Goal: Check status: Check status

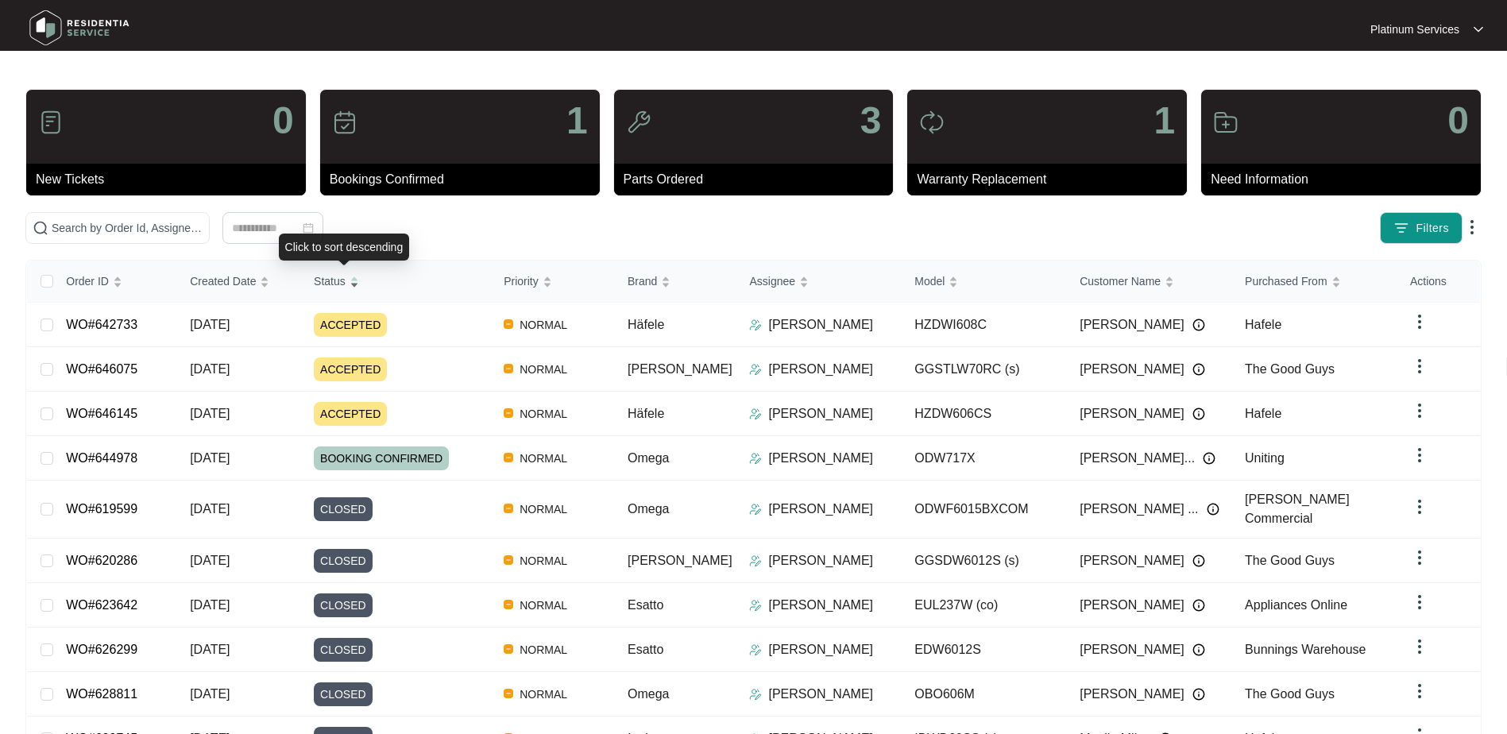
click at [359, 272] on div "Status" at bounding box center [336, 281] width 45 height 22
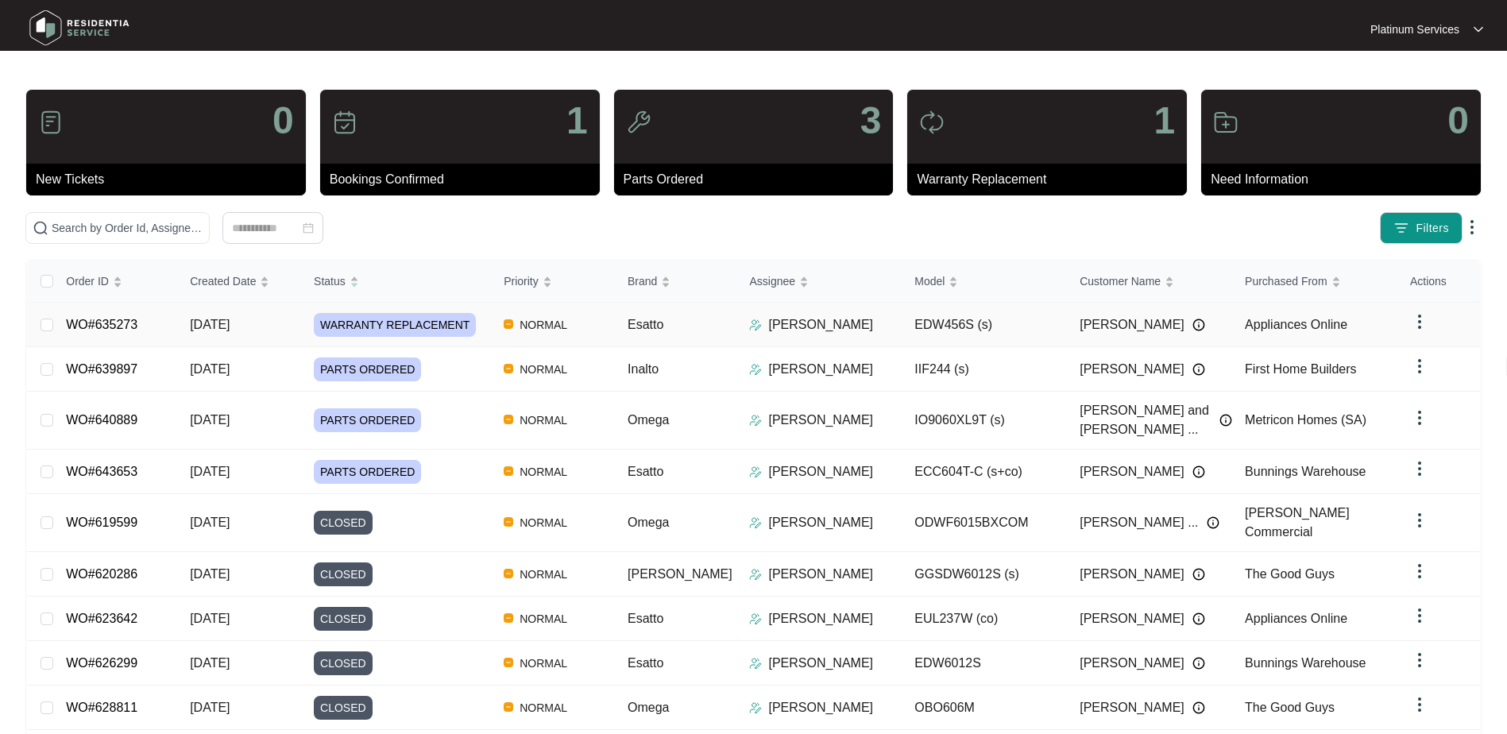
click at [486, 321] on div "WARRANTY REPLACEMENT" at bounding box center [402, 325] width 177 height 24
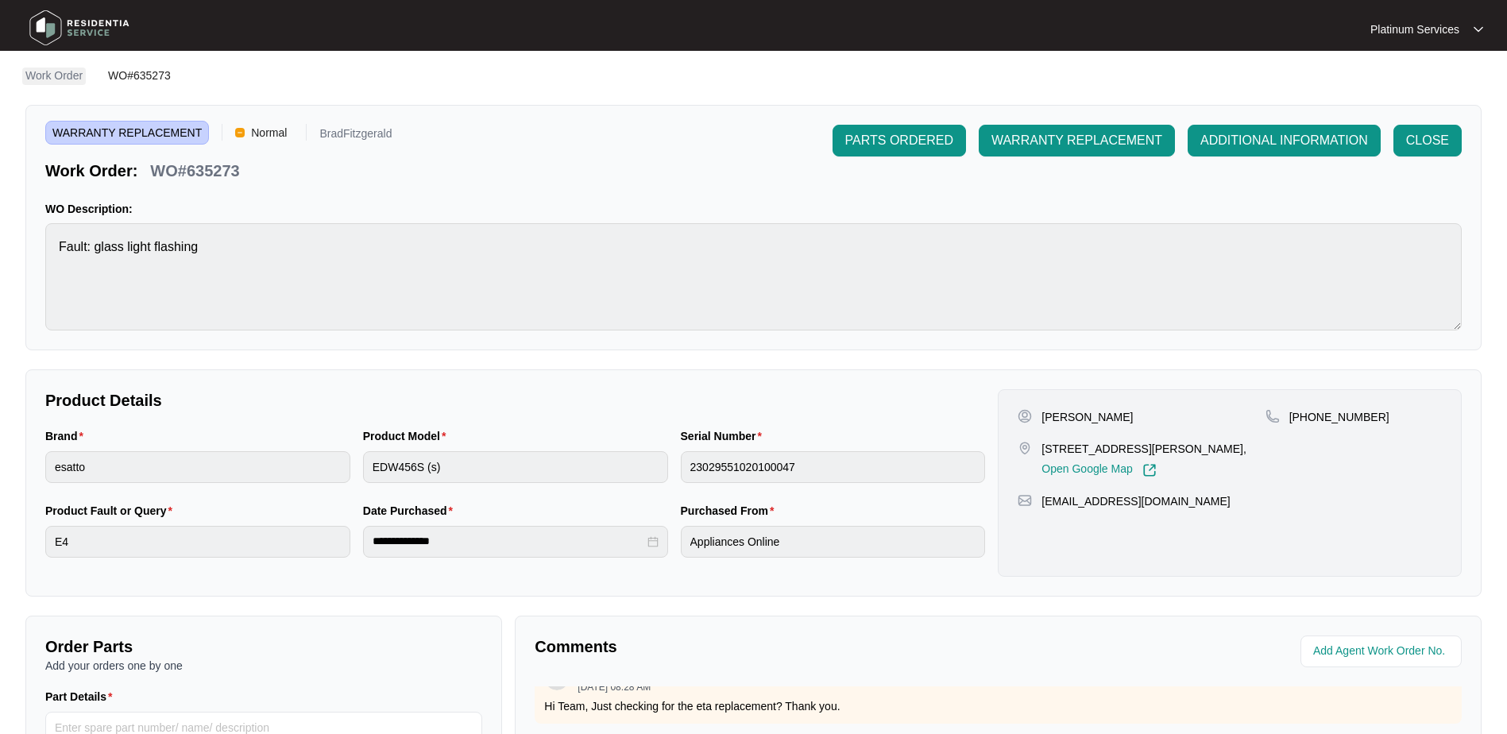
scroll to position [2, 0]
click at [59, 31] on img at bounding box center [79, 28] width 111 height 48
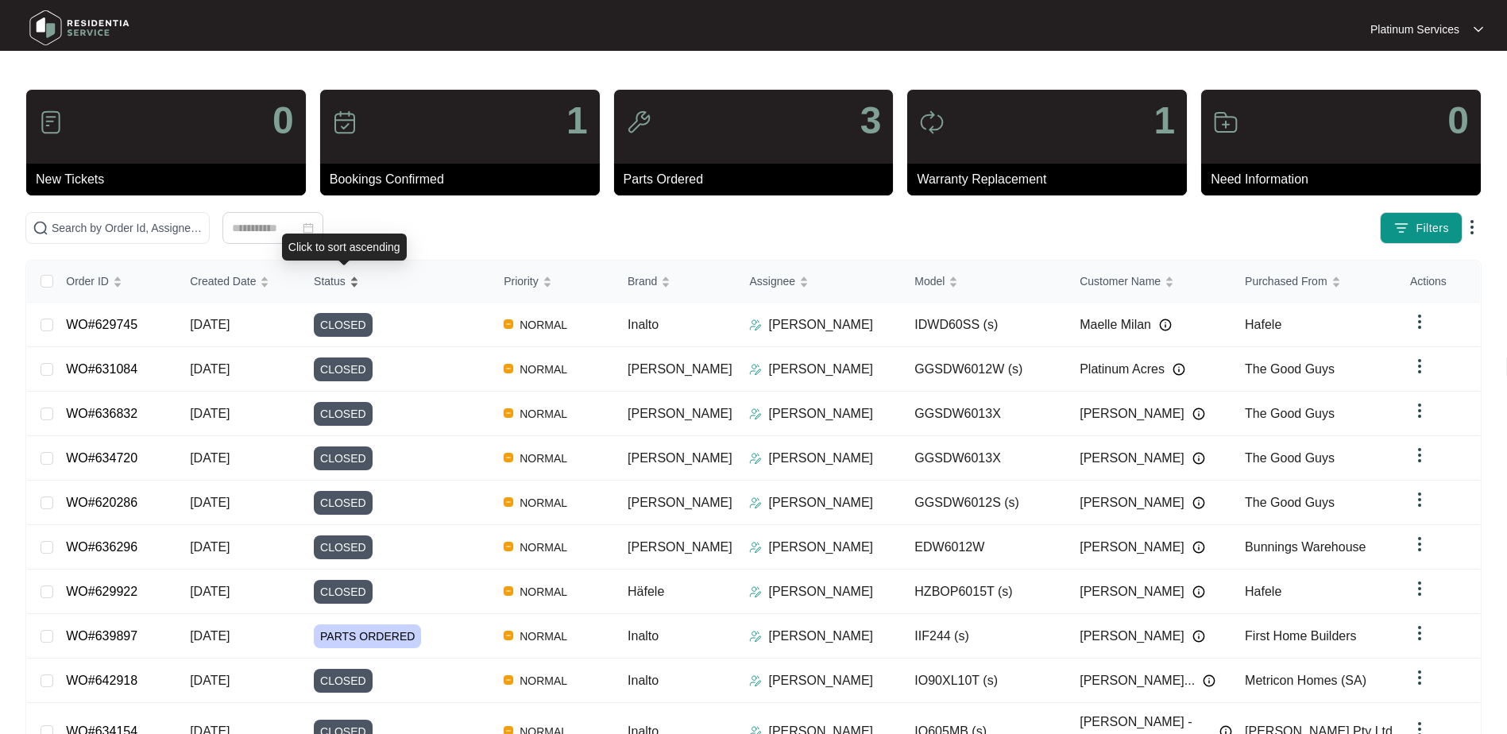
click at [359, 283] on div "Status" at bounding box center [336, 281] width 45 height 22
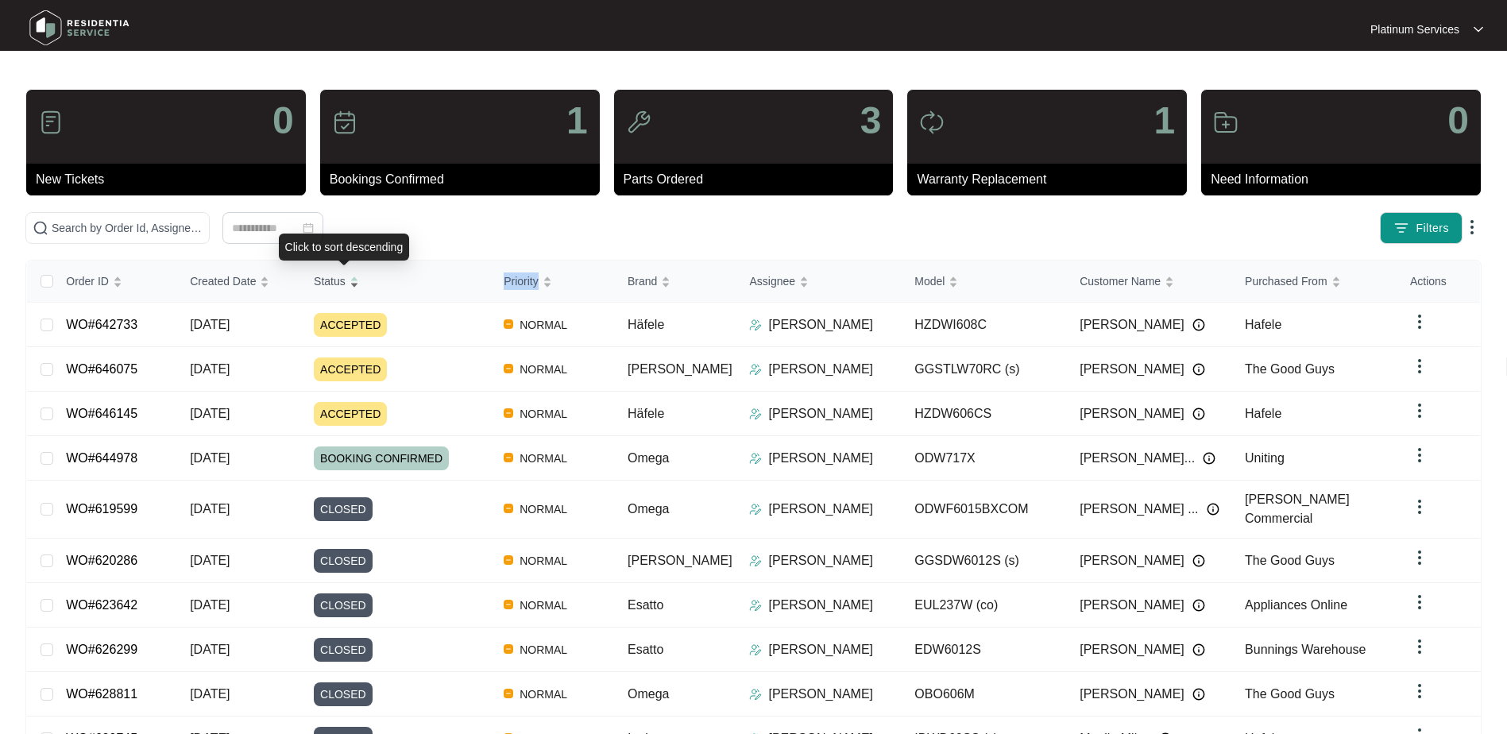
click at [359, 283] on div "Status" at bounding box center [336, 281] width 45 height 22
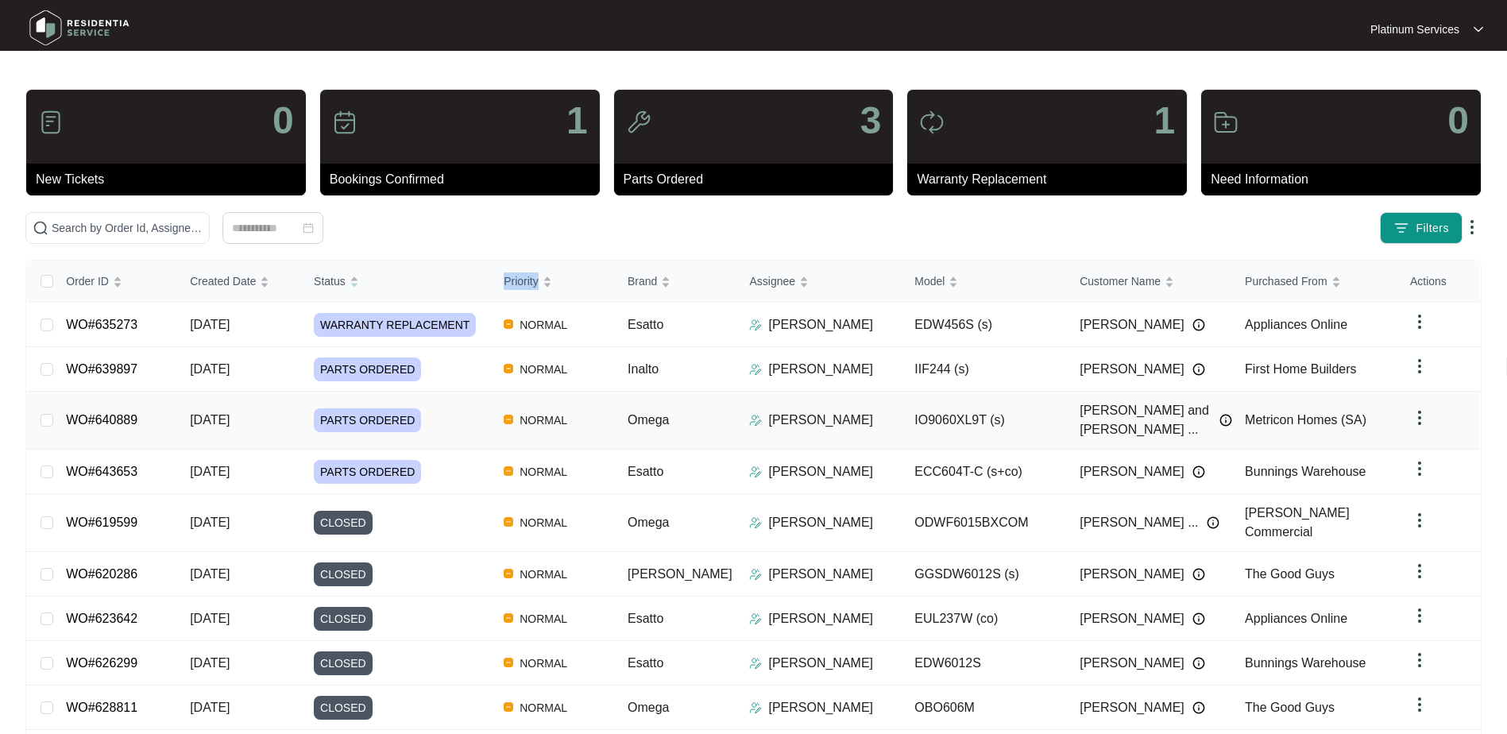
click at [482, 418] on div "Order ID Created Date Status Priority Brand Assignee Model Customer Name Purcha…" at bounding box center [753, 537] width 1453 height 552
click at [441, 418] on div "PARTS ORDERED" at bounding box center [402, 420] width 177 height 24
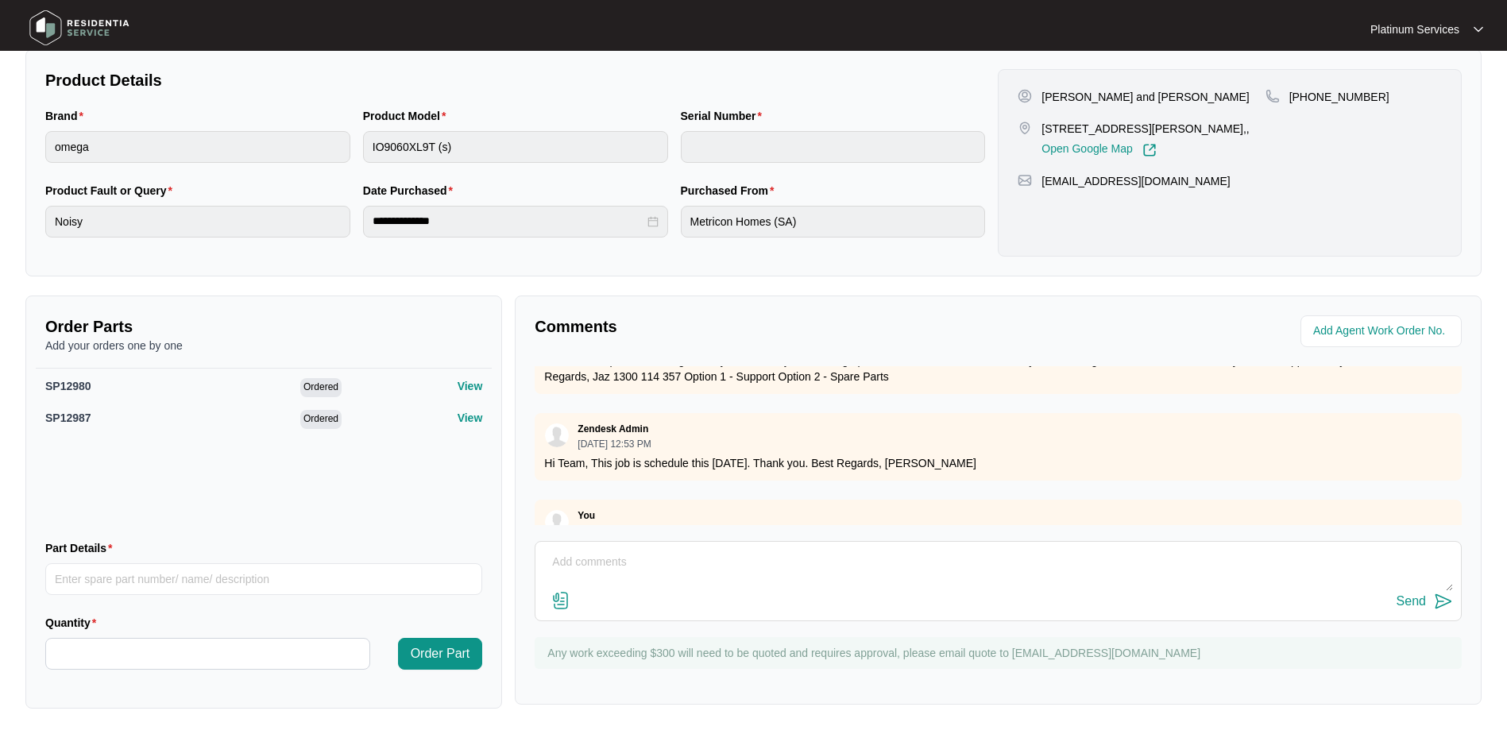
scroll to position [743, 0]
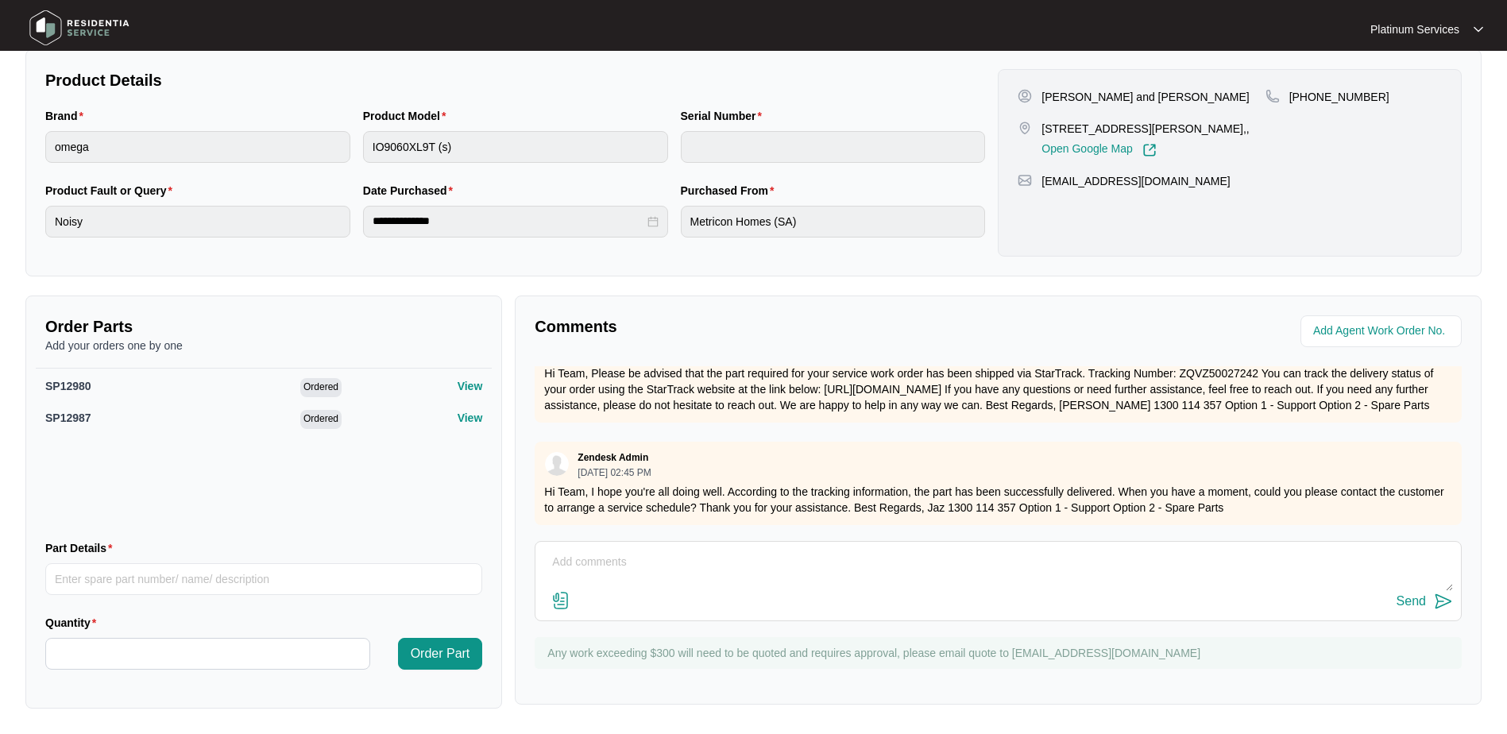
click at [790, 546] on div "Send" at bounding box center [998, 581] width 927 height 80
click at [767, 556] on textarea at bounding box center [997, 570] width 909 height 41
type textarea "Booked 2/10"
click at [1427, 595] on button "Send" at bounding box center [1424, 601] width 56 height 21
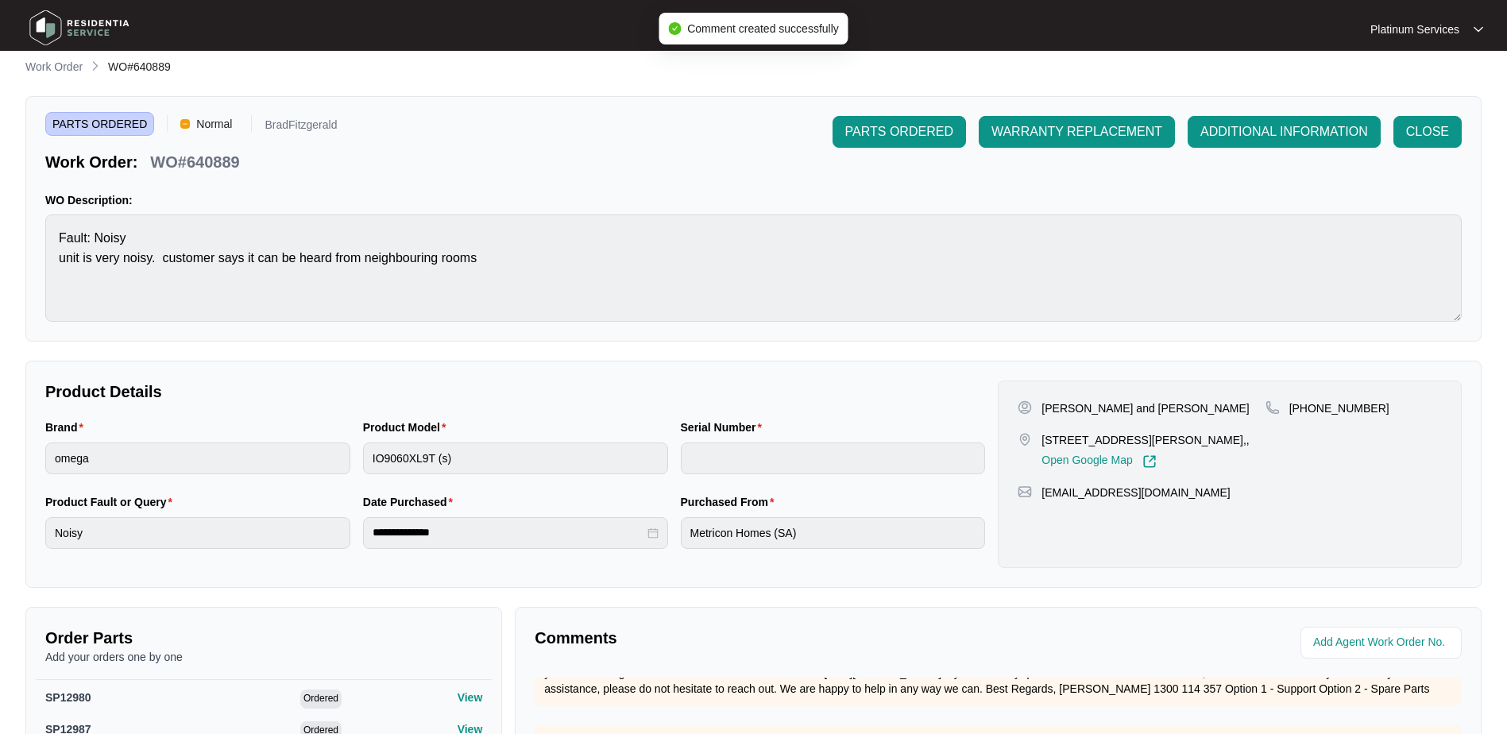
scroll to position [6, 0]
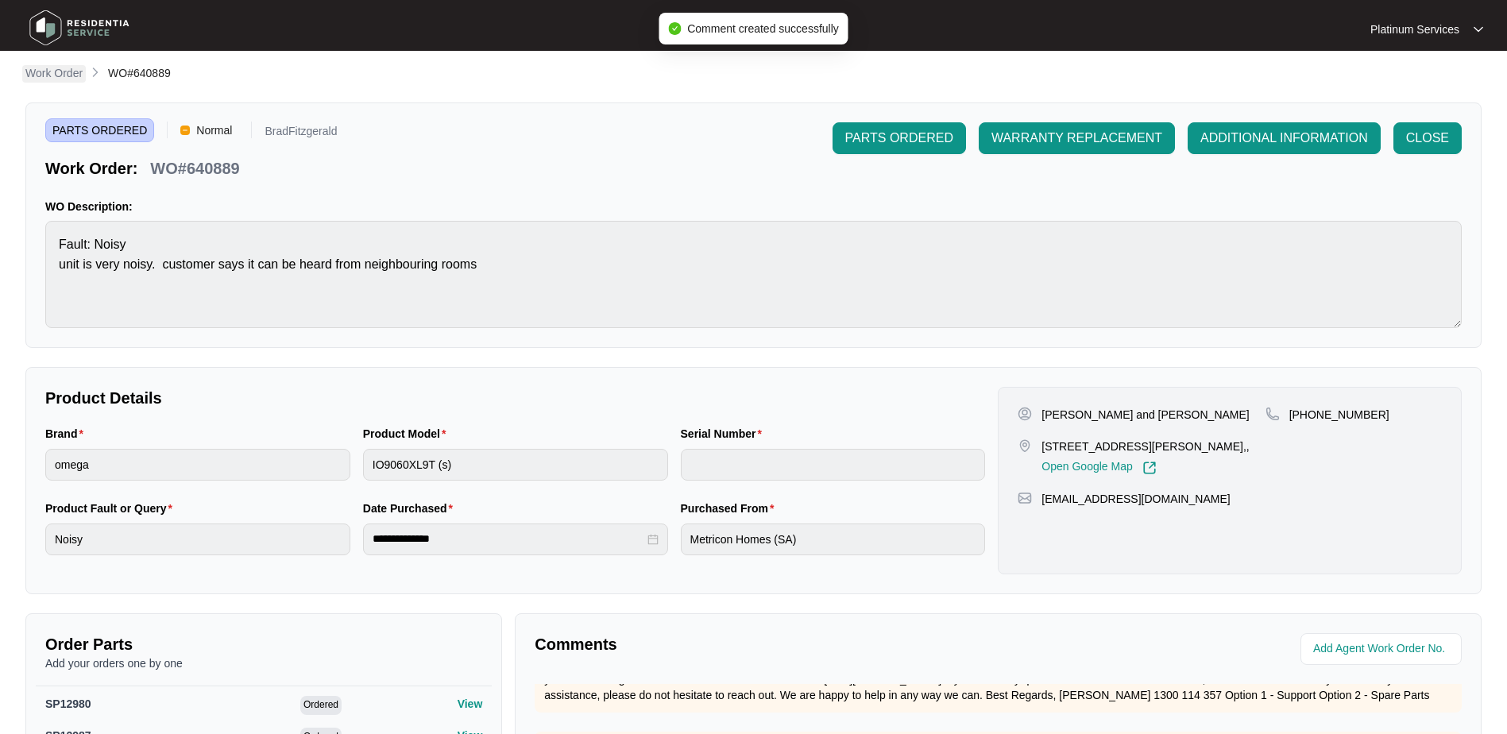
click at [66, 77] on p "Work Order" at bounding box center [53, 73] width 57 height 16
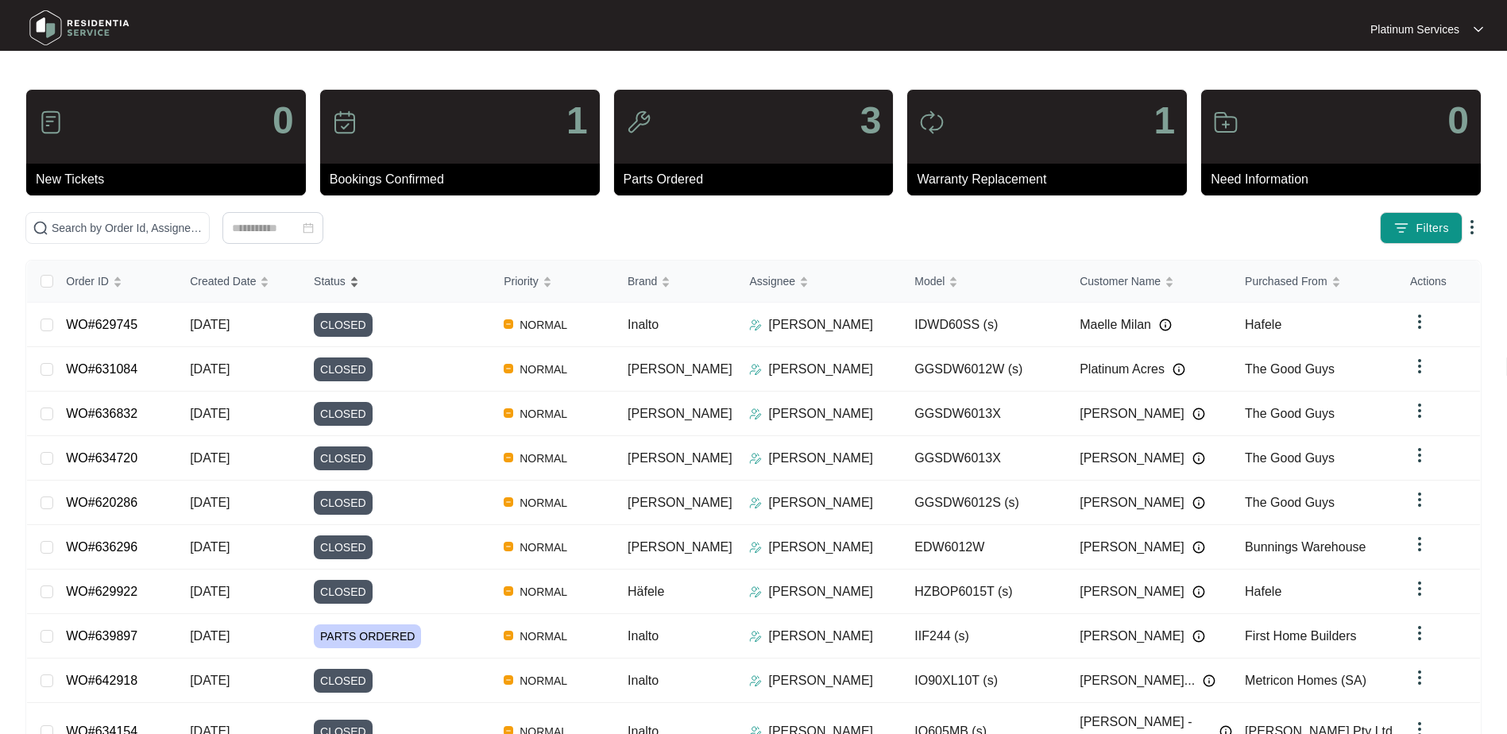
click at [359, 292] on div "Status" at bounding box center [336, 281] width 45 height 22
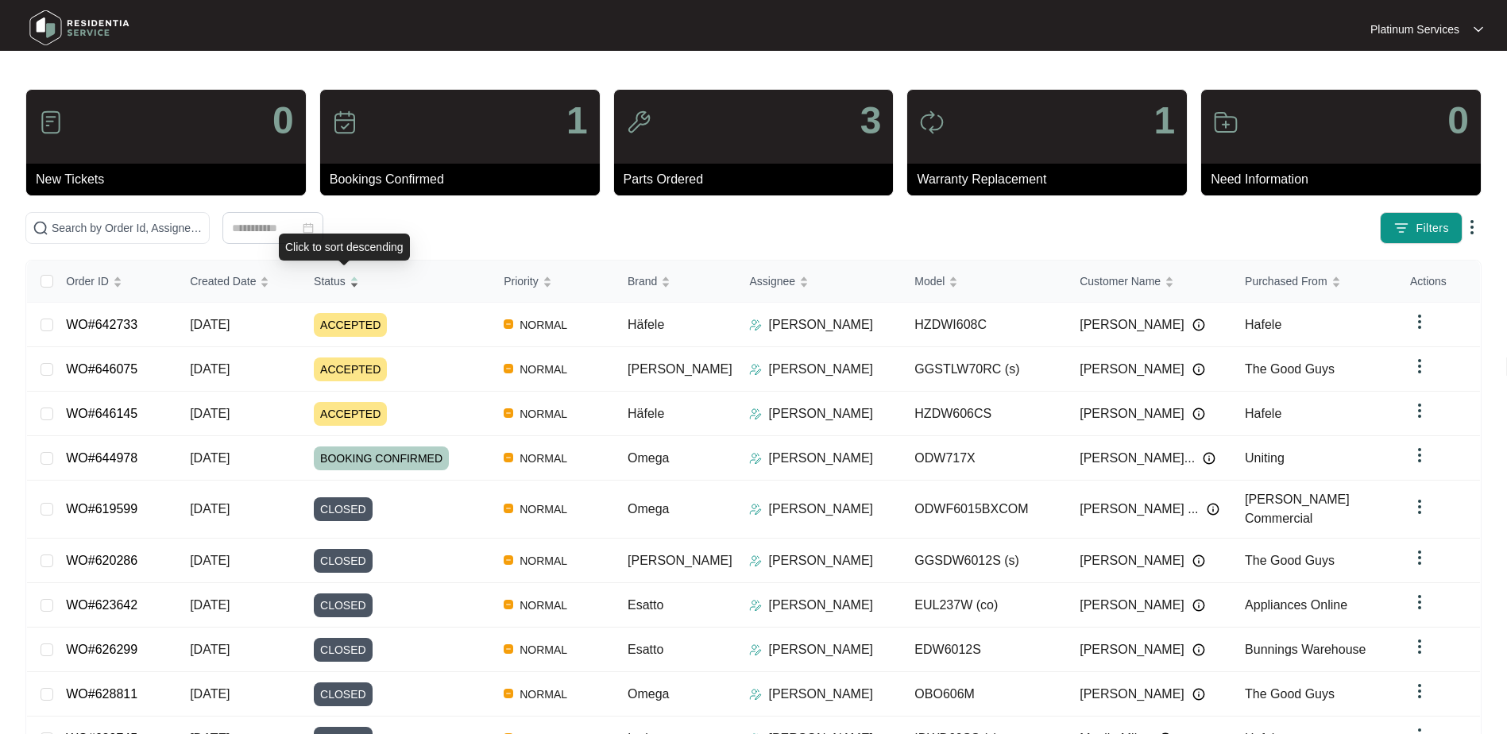
click at [359, 272] on div "Status" at bounding box center [336, 281] width 45 height 22
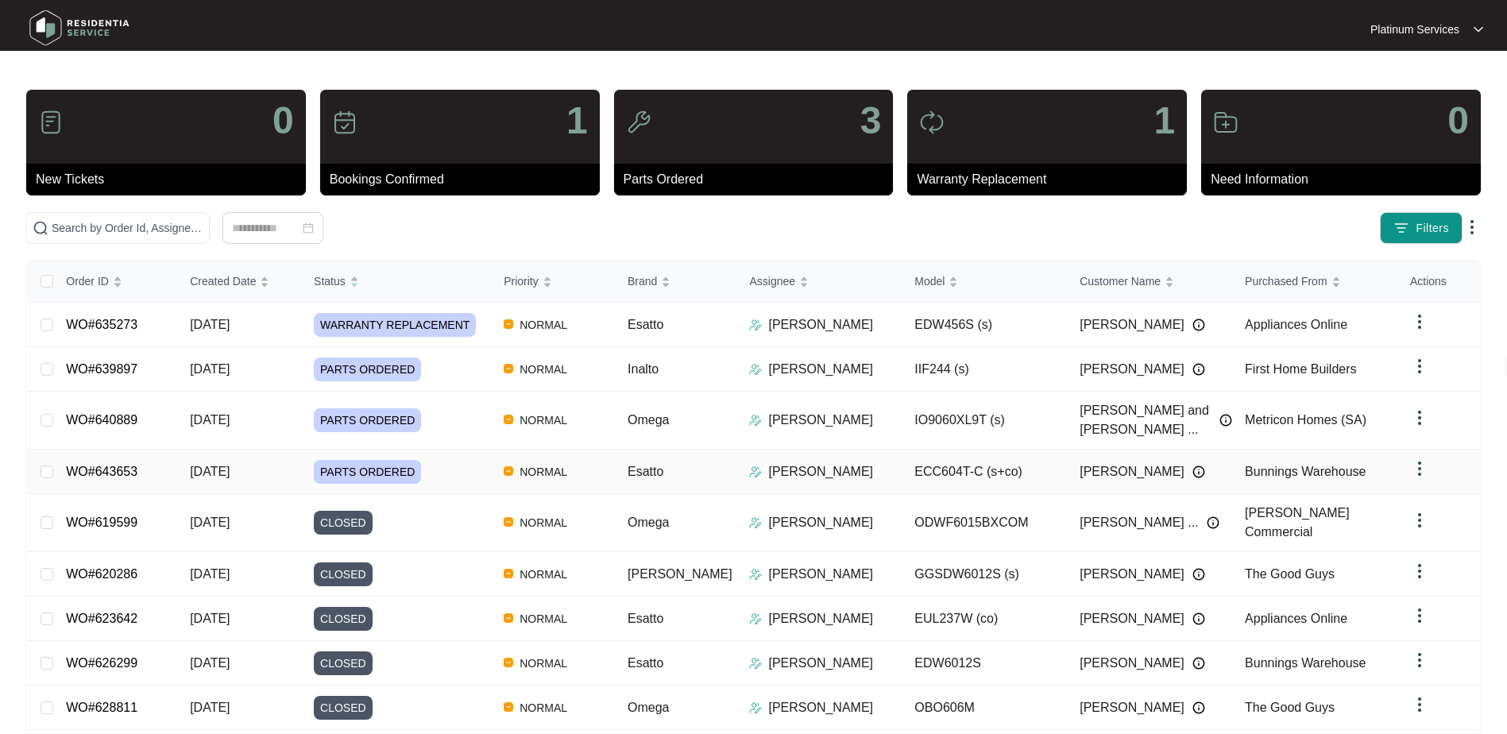
click at [473, 453] on div "Order ID Created Date Status Priority Brand Assignee Model Customer Name Purcha…" at bounding box center [753, 537] width 1453 height 552
click at [437, 465] on div "PARTS ORDERED" at bounding box center [402, 472] width 177 height 24
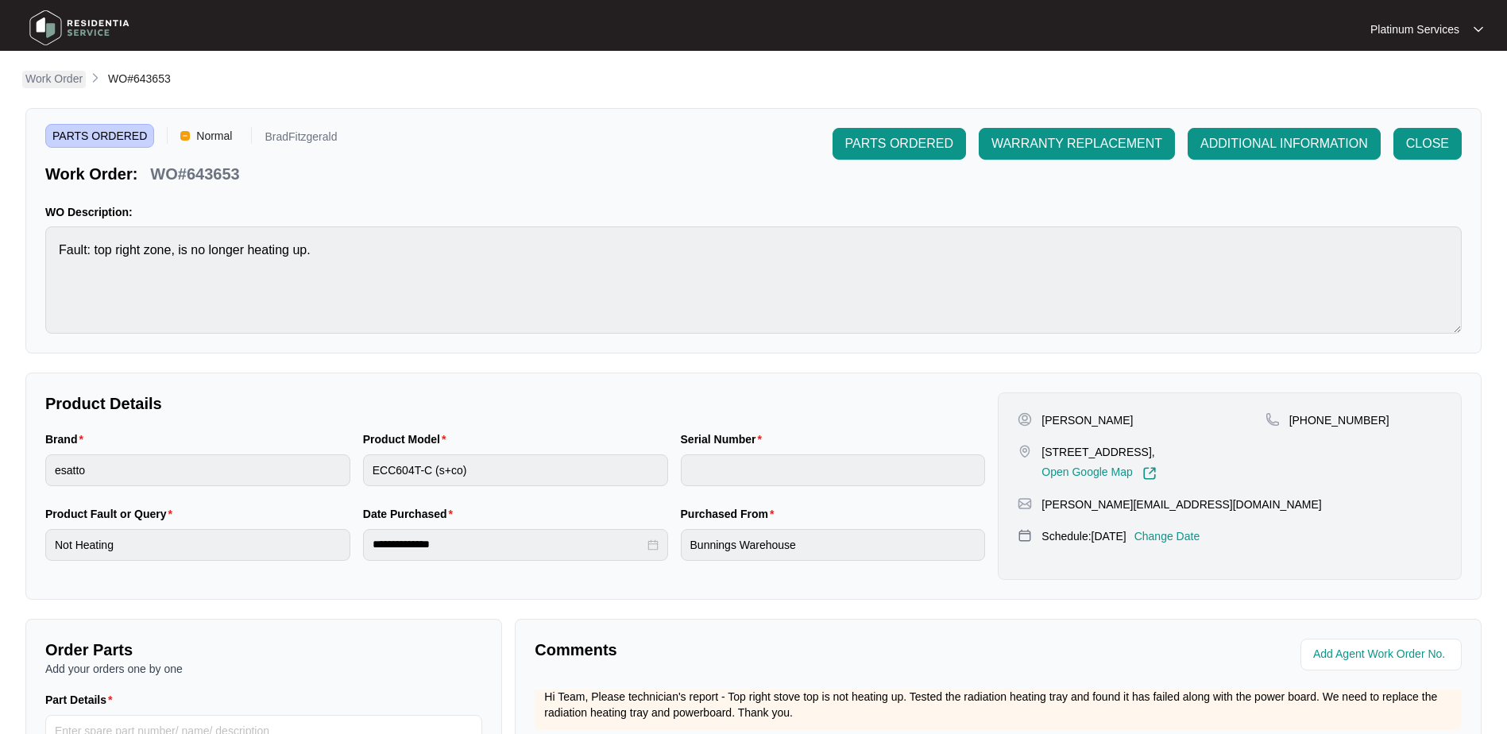
click at [64, 83] on p "Work Order" at bounding box center [53, 79] width 57 height 16
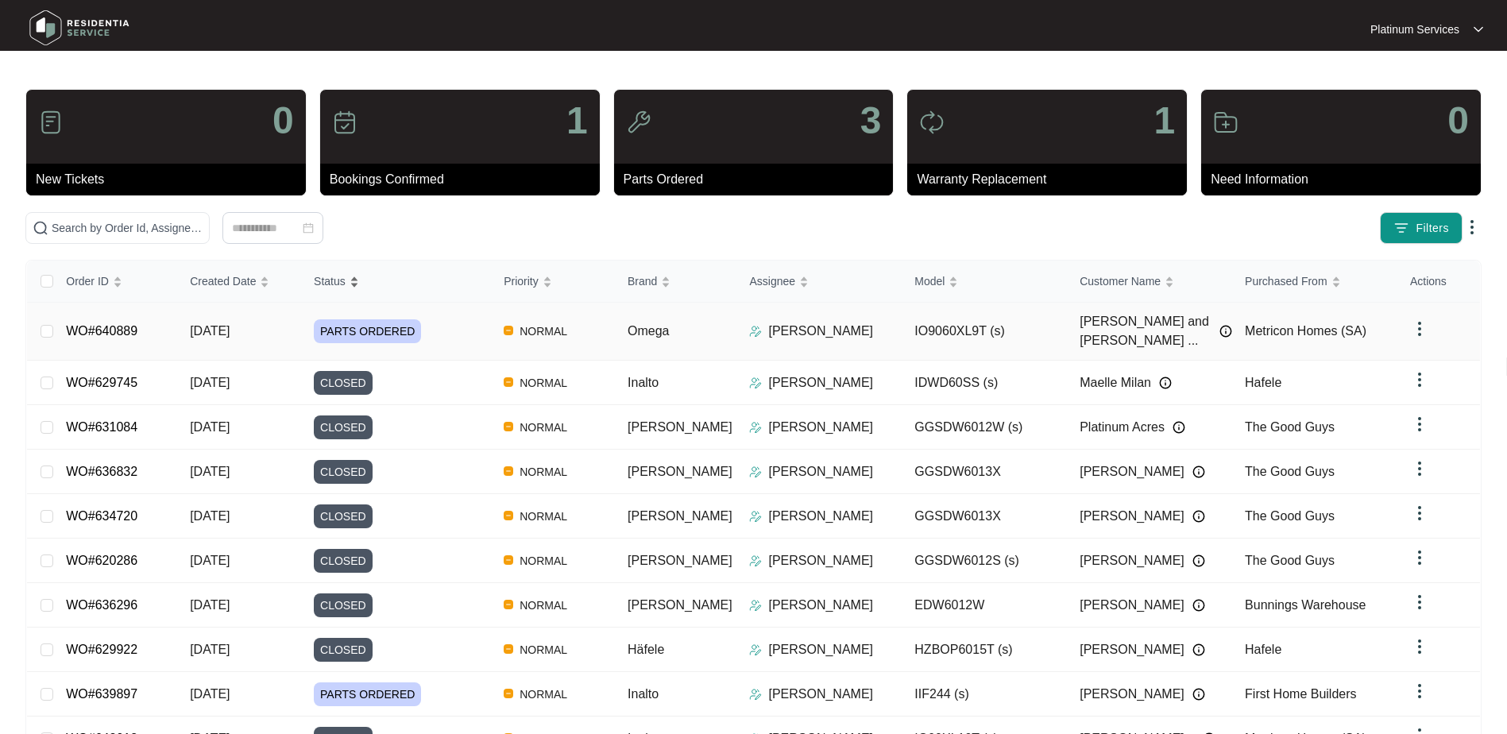
click at [359, 279] on div "Status" at bounding box center [336, 281] width 45 height 22
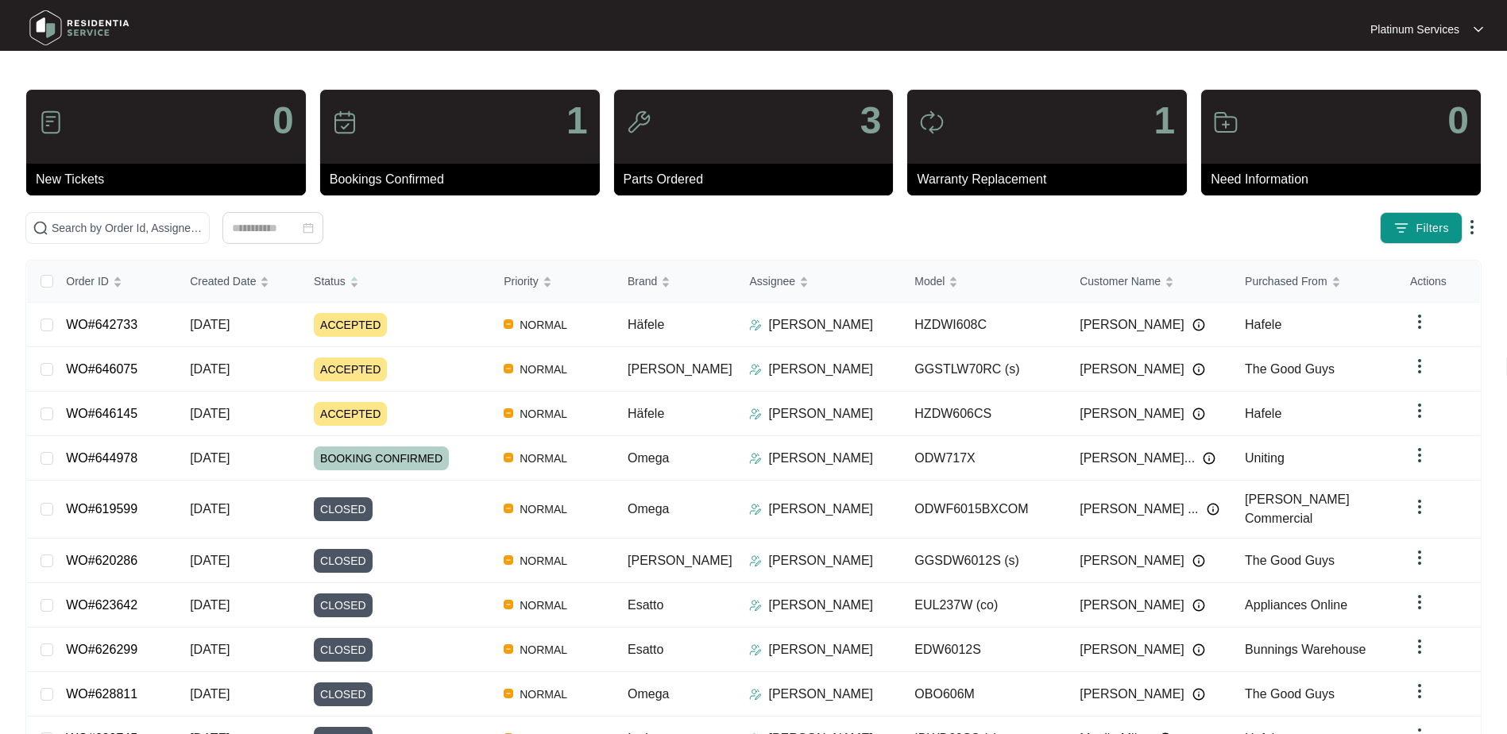
click at [464, 314] on div "ACCEPTED" at bounding box center [402, 325] width 177 height 24
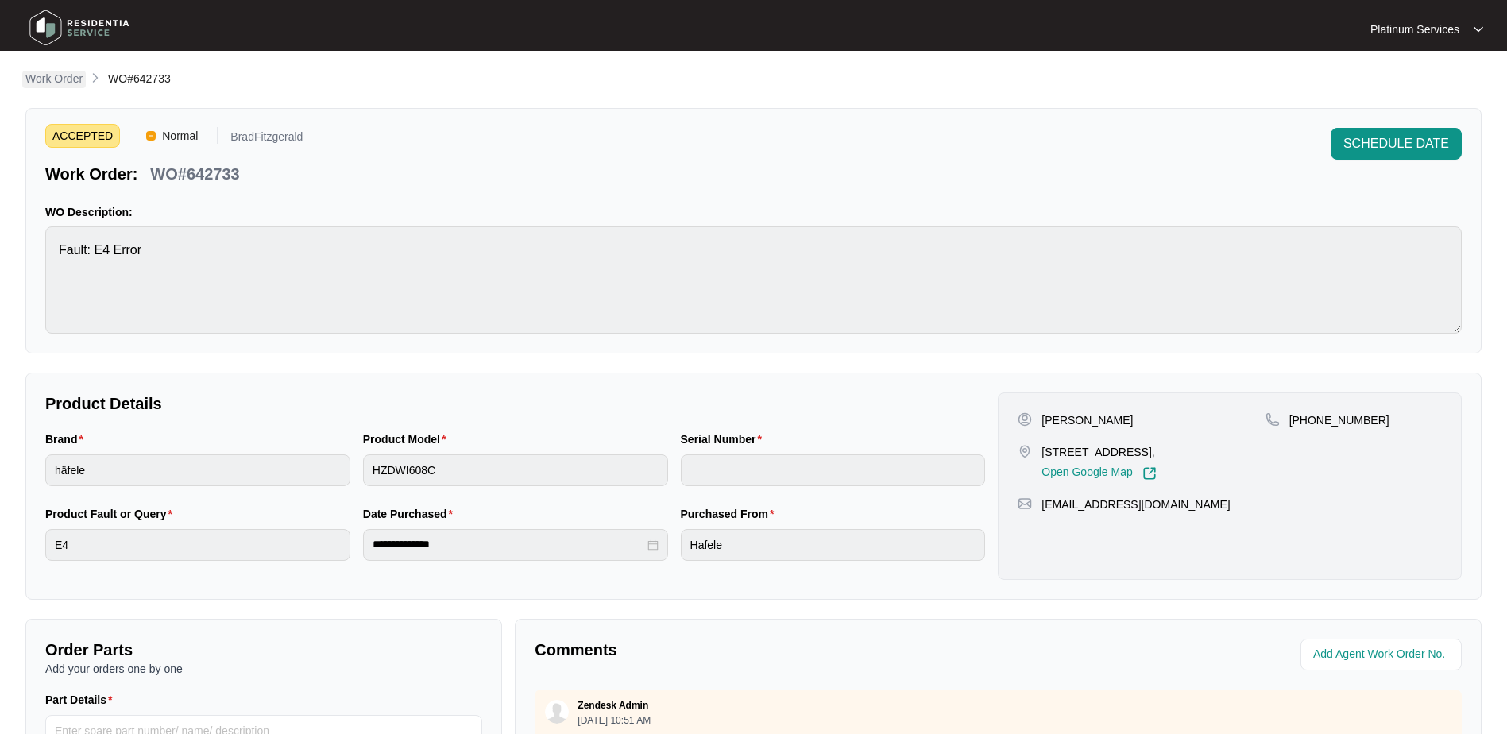
click at [70, 84] on p "Work Order" at bounding box center [53, 79] width 57 height 16
